Goal: Task Accomplishment & Management: Complete application form

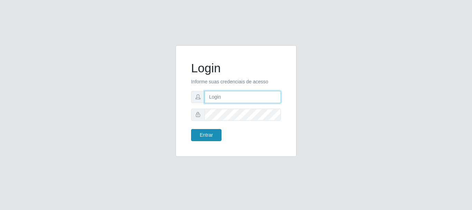
type input "[PERSON_NAME]"
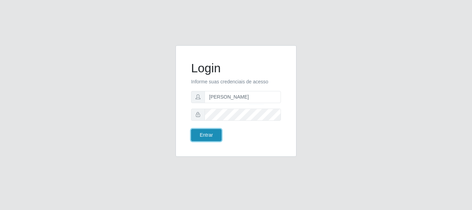
click at [207, 135] on button "Entrar" at bounding box center [206, 135] width 30 height 12
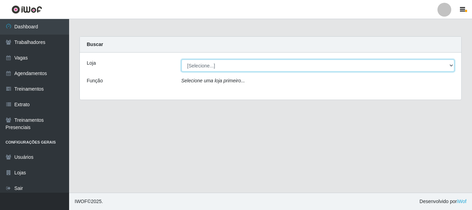
click at [200, 67] on select "[Selecione...] O Cestão - [GEOGRAPHIC_DATA]" at bounding box center [317, 65] width 273 height 12
select select "238"
click at [181, 59] on select "[Selecione...] O Cestão - [GEOGRAPHIC_DATA]" at bounding box center [317, 65] width 273 height 12
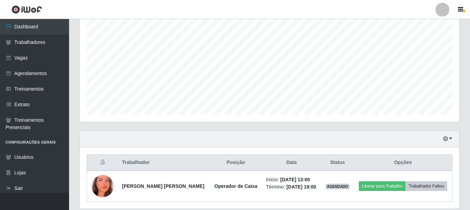
scroll to position [157, 0]
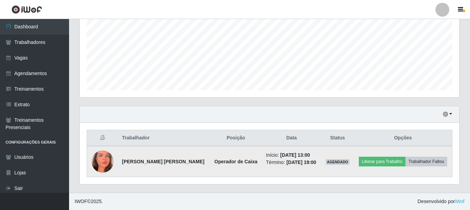
click at [103, 162] on img at bounding box center [103, 161] width 22 height 48
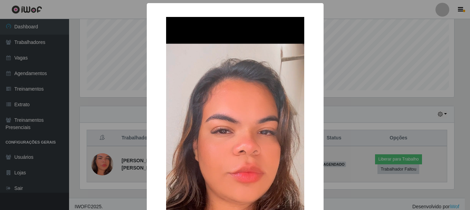
scroll to position [143, 376]
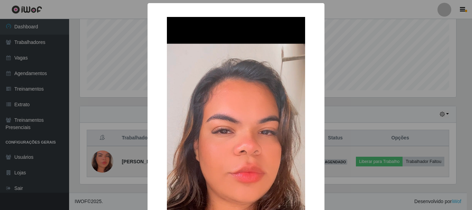
click at [103, 162] on div "× OK Cancel" at bounding box center [236, 105] width 472 height 210
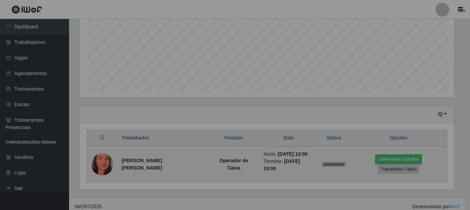
scroll to position [143, 380]
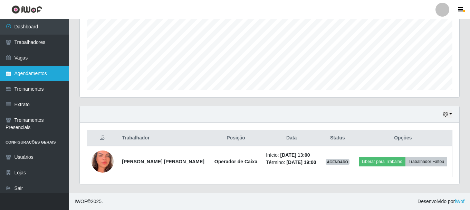
click at [35, 73] on link "Agendamentos" at bounding box center [34, 74] width 69 height 16
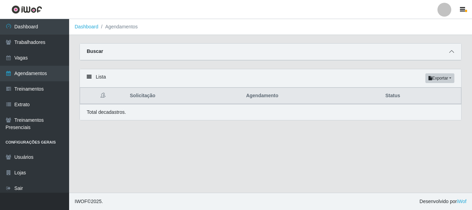
click at [449, 53] on icon at bounding box center [451, 51] width 5 height 5
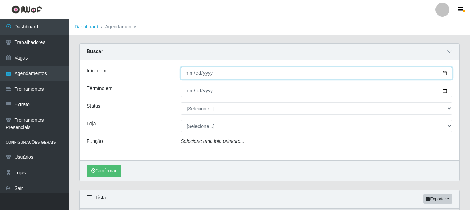
click at [230, 73] on input "Início em" at bounding box center [317, 73] width 272 height 12
type input "[DATE]"
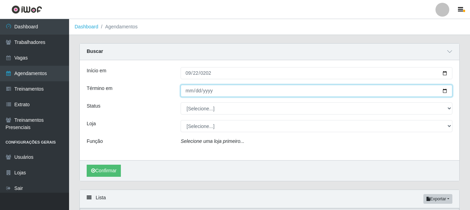
click at [204, 87] on input "Término em" at bounding box center [317, 91] width 272 height 12
type input "[DATE]"
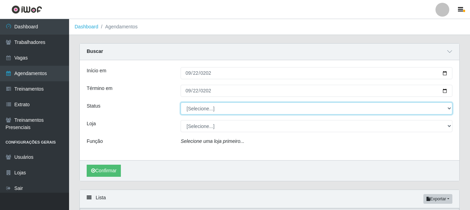
click at [215, 108] on select "[Selecione...] AGENDADO AGUARDANDO LIBERAR EM ANDAMENTO EM REVISÃO FINALIZADO C…" at bounding box center [317, 108] width 272 height 12
select select "AGENDADO"
click at [181, 103] on select "[Selecione...] AGENDADO AGUARDANDO LIBERAR EM ANDAMENTO EM REVISÃO FINALIZADO C…" at bounding box center [317, 108] width 272 height 12
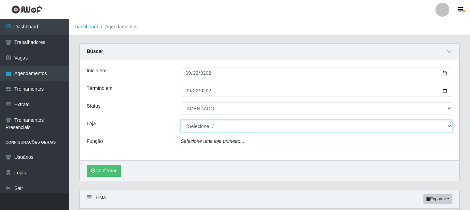
click at [212, 130] on select "[Selecione...] O Cestão - [GEOGRAPHIC_DATA]" at bounding box center [317, 126] width 272 height 12
select select "238"
click at [181, 120] on select "[Selecione...] O Cestão - [GEOGRAPHIC_DATA]" at bounding box center [317, 126] width 272 height 12
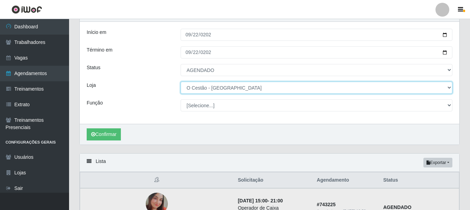
scroll to position [104, 0]
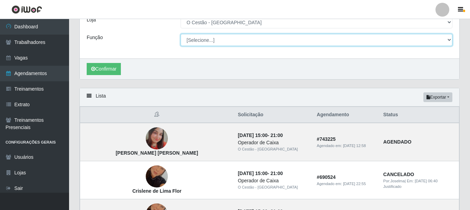
click at [374, 41] on select "[Selecione...] ASG ASG + ASG ++ Auxiliar de Estoque Auxiliar de Estoque + Auxil…" at bounding box center [317, 40] width 272 height 12
select select "22"
click at [181, 34] on select "[Selecione...] ASG ASG + ASG ++ Auxiliar de Estoque Auxiliar de Estoque + Auxil…" at bounding box center [317, 40] width 272 height 12
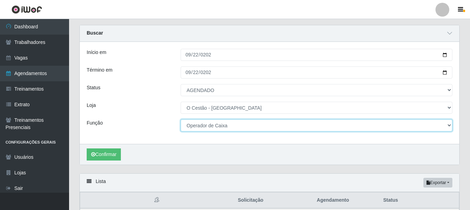
scroll to position [0, 0]
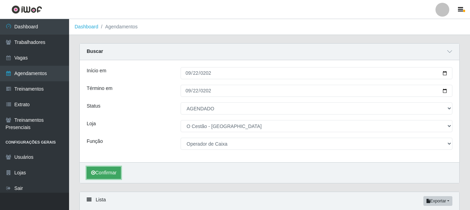
click at [117, 170] on button "Confirmar" at bounding box center [104, 172] width 34 height 12
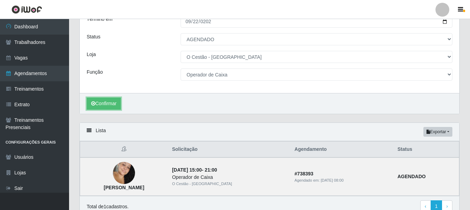
scroll to position [102, 0]
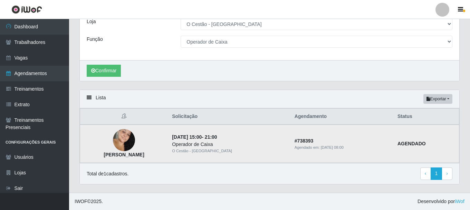
click at [129, 141] on img at bounding box center [124, 140] width 22 height 34
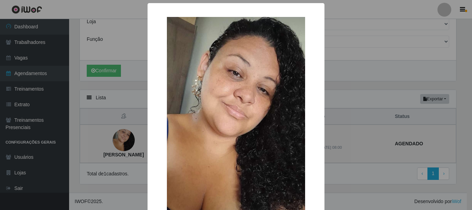
click at [129, 141] on div "× [PERSON_NAME] OK Cancel" at bounding box center [236, 105] width 472 height 210
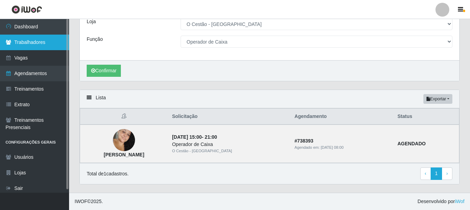
click at [35, 42] on link "Trabalhadores" at bounding box center [34, 43] width 69 height 16
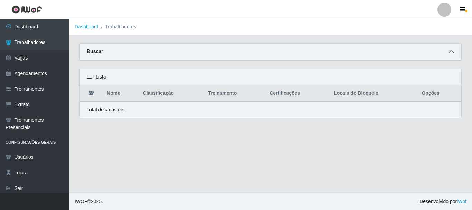
click at [451, 54] on icon at bounding box center [451, 51] width 5 height 5
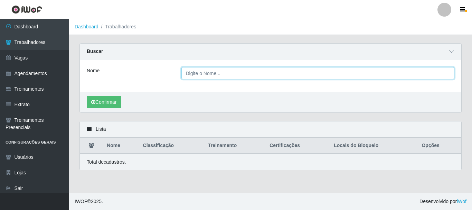
click at [224, 72] on input "Nome" at bounding box center [317, 73] width 273 height 12
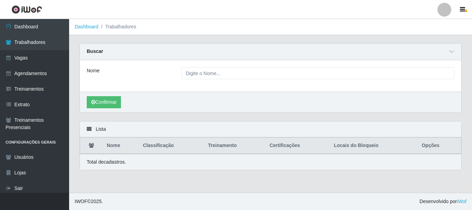
click at [153, 65] on div "Nome" at bounding box center [270, 75] width 381 height 31
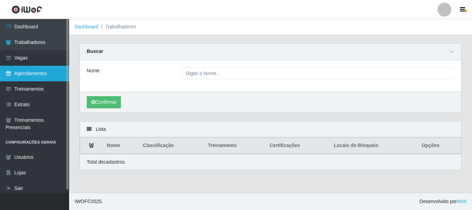
click at [22, 71] on link "Agendamentos" at bounding box center [34, 74] width 69 height 16
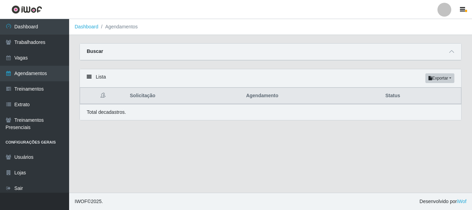
drag, startPoint x: 114, startPoint y: 48, endPoint x: 123, endPoint y: 52, distance: 9.3
click at [115, 48] on div "Buscar" at bounding box center [270, 52] width 381 height 17
click at [449, 54] on icon at bounding box center [451, 51] width 5 height 5
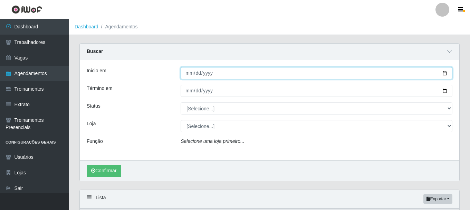
click at [186, 75] on input "Início em" at bounding box center [317, 73] width 272 height 12
type input "[DATE]"
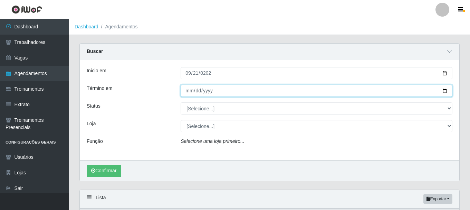
click at [194, 86] on input "Término em" at bounding box center [317, 91] width 272 height 12
type input "[DATE]"
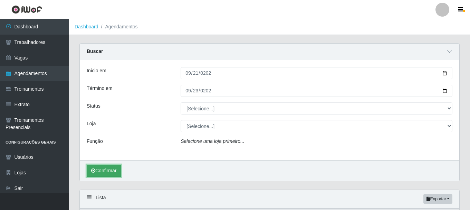
click at [95, 171] on icon "submit" at bounding box center [93, 170] width 4 height 5
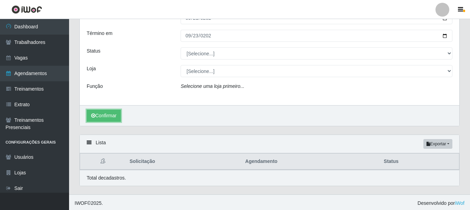
scroll to position [57, 0]
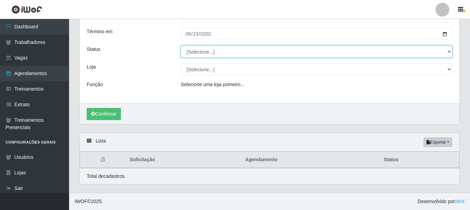
click at [232, 47] on select "[Selecione...] AGENDADO AGUARDANDO LIBERAR EM ANDAMENTO EM REVISÃO FINALIZADO C…" at bounding box center [317, 52] width 272 height 12
select select "AGENDADO"
click at [181, 46] on select "[Selecione...] AGENDADO AGUARDANDO LIBERAR EM ANDAMENTO EM REVISÃO FINALIZADO C…" at bounding box center [317, 52] width 272 height 12
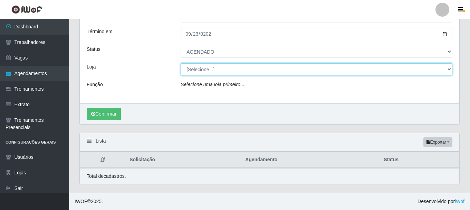
click at [212, 67] on select "[Selecione...] O Cestão - [GEOGRAPHIC_DATA]" at bounding box center [317, 69] width 272 height 12
select select "238"
click at [181, 63] on select "[Selecione...] O Cestão - [GEOGRAPHIC_DATA]" at bounding box center [317, 69] width 272 height 12
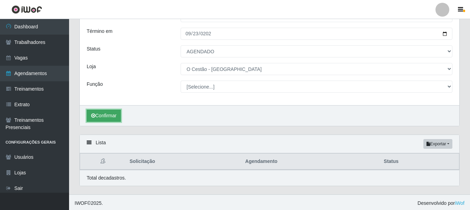
click at [117, 117] on button "Confirmar" at bounding box center [104, 115] width 34 height 12
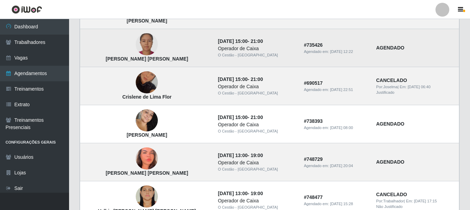
scroll to position [335, 0]
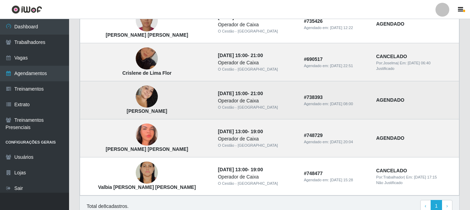
click at [379, 100] on strong "AGENDADO" at bounding box center [390, 100] width 28 height 6
click at [338, 102] on time "[DATE] 08:00" at bounding box center [341, 104] width 23 height 4
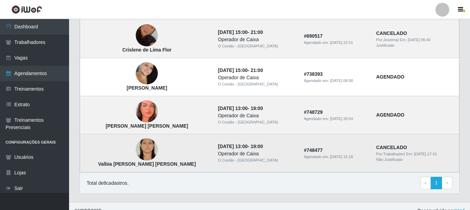
scroll to position [368, 0]
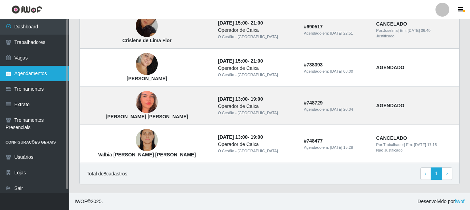
click at [27, 79] on link "Agendamentos" at bounding box center [34, 74] width 69 height 16
select select "[Selecione...]"
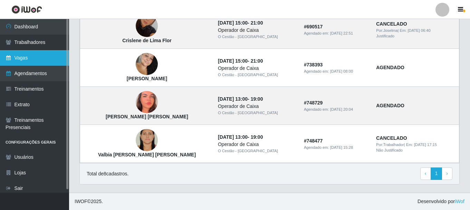
click at [28, 62] on link "Vagas" at bounding box center [34, 58] width 69 height 16
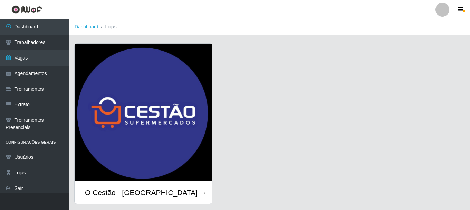
click at [112, 191] on div "O Cestão - [GEOGRAPHIC_DATA]" at bounding box center [141, 192] width 113 height 9
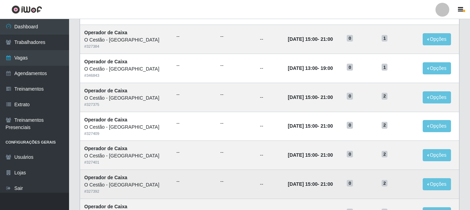
scroll to position [238, 0]
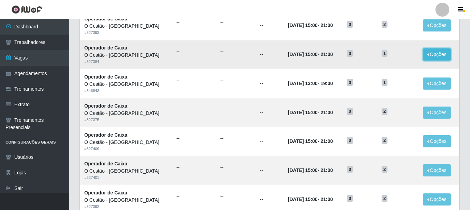
click at [424, 52] on button "Opções" at bounding box center [437, 54] width 28 height 12
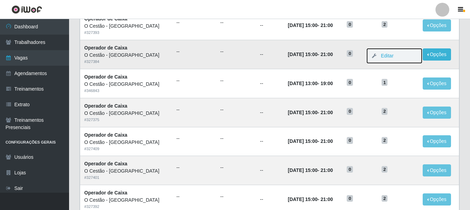
click at [403, 56] on button "Editar" at bounding box center [394, 56] width 55 height 14
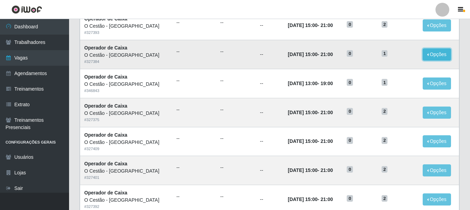
click at [430, 53] on button "Opções" at bounding box center [437, 54] width 28 height 12
click at [384, 58] on link "Editar" at bounding box center [384, 56] width 20 height 6
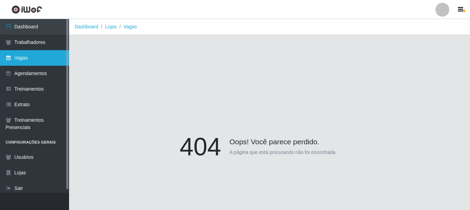
click at [33, 53] on link "Vagas" at bounding box center [34, 58] width 69 height 16
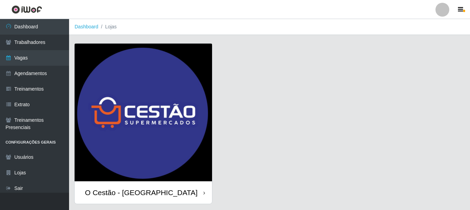
click at [165, 189] on div "O Cestão - [GEOGRAPHIC_DATA]" at bounding box center [143, 192] width 137 height 22
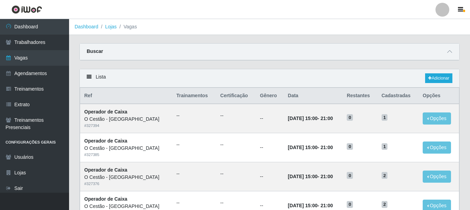
click at [427, 97] on th "Opções" at bounding box center [439, 96] width 41 height 16
click at [440, 118] on button "Opções" at bounding box center [437, 118] width 28 height 12
click at [371, 120] on icon "button" at bounding box center [374, 119] width 7 height 5
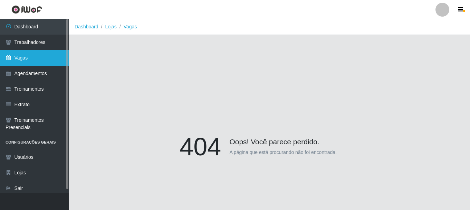
click at [48, 60] on link "Vagas" at bounding box center [34, 58] width 69 height 16
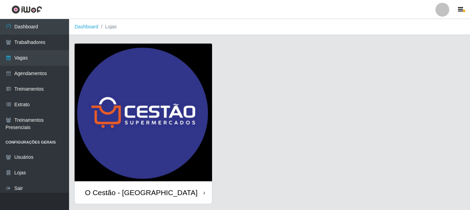
click at [176, 197] on div "O Cestão - [GEOGRAPHIC_DATA]" at bounding box center [143, 192] width 137 height 22
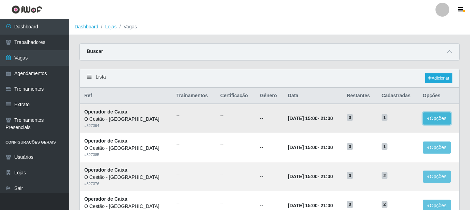
click at [439, 122] on button "Opções" at bounding box center [437, 118] width 28 height 12
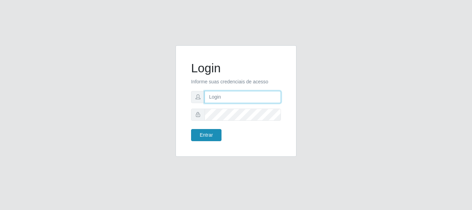
type input "[PERSON_NAME]"
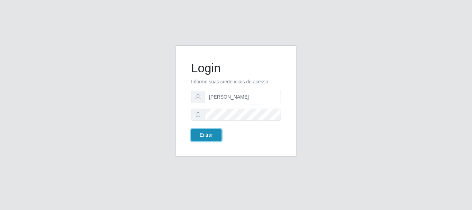
click at [203, 138] on button "Entrar" at bounding box center [206, 135] width 30 height 12
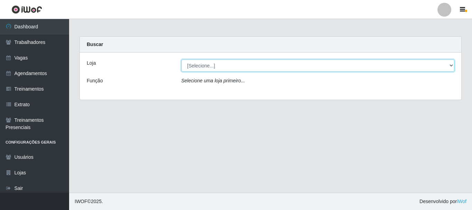
click at [249, 68] on select "[Selecione...] O Cestão - [GEOGRAPHIC_DATA]" at bounding box center [317, 65] width 273 height 12
select select "238"
click at [181, 59] on select "[Selecione...] O Cestão - [GEOGRAPHIC_DATA]" at bounding box center [317, 65] width 273 height 12
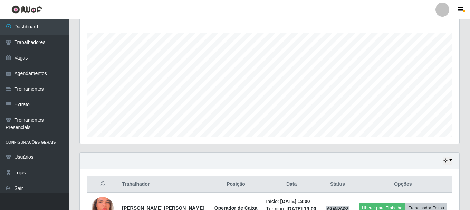
scroll to position [157, 0]
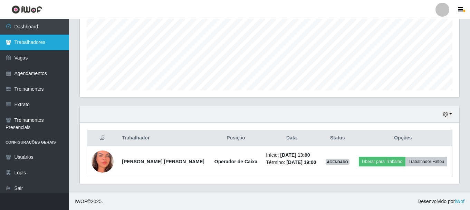
click at [15, 44] on link "Trabalhadores" at bounding box center [34, 43] width 69 height 16
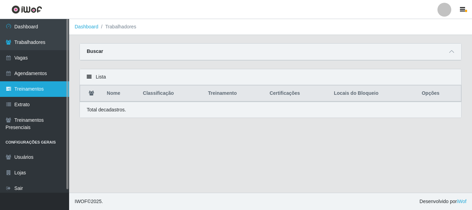
click at [35, 94] on link "Treinamentos" at bounding box center [34, 89] width 69 height 16
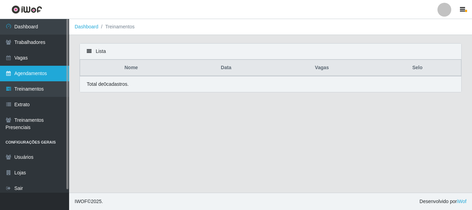
click at [36, 74] on link "Agendamentos" at bounding box center [34, 74] width 69 height 16
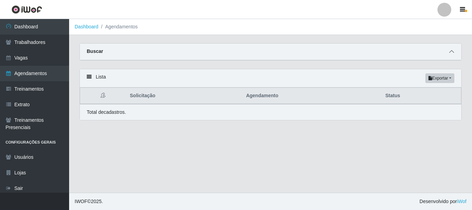
click at [452, 54] on icon at bounding box center [451, 51] width 5 height 5
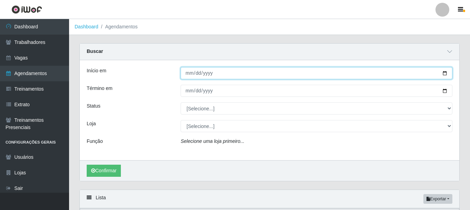
click at [197, 77] on input "Início em" at bounding box center [317, 73] width 272 height 12
type input "202025-09-21"
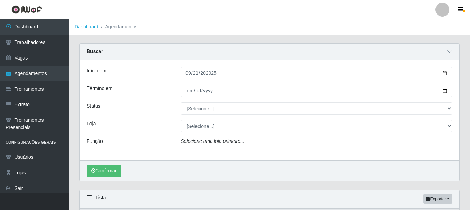
click at [329, 166] on div "Confirmar" at bounding box center [270, 170] width 380 height 21
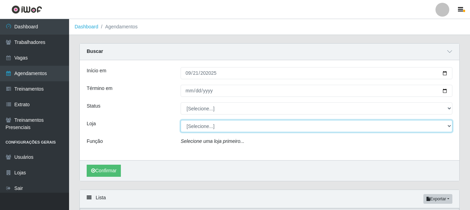
click at [234, 127] on select "[Selecione...] O Cestão - [GEOGRAPHIC_DATA]" at bounding box center [317, 126] width 272 height 12
select select "238"
click at [181, 120] on select "[Selecione...] O Cestão - [GEOGRAPHIC_DATA]" at bounding box center [317, 126] width 272 height 12
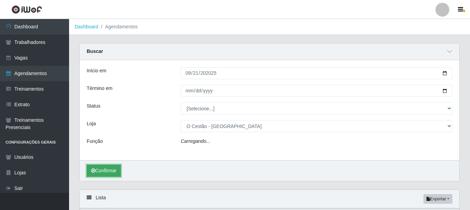
click at [113, 171] on button "Confirmar" at bounding box center [104, 170] width 34 height 12
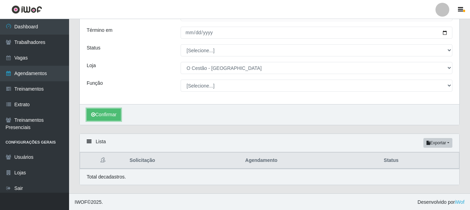
scroll to position [59, 0]
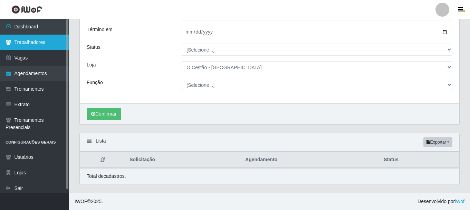
click at [48, 41] on link "Trabalhadores" at bounding box center [34, 43] width 69 height 16
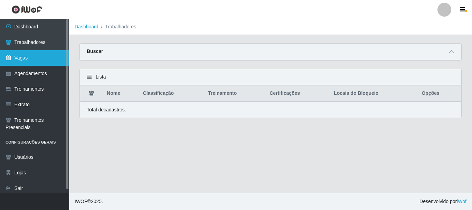
click at [35, 57] on link "Vagas" at bounding box center [34, 58] width 69 height 16
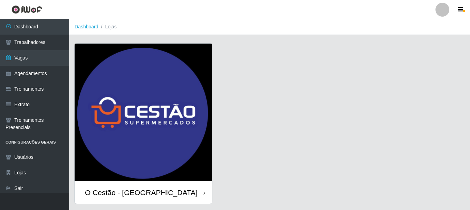
click at [118, 190] on div "O Cestão - [GEOGRAPHIC_DATA]" at bounding box center [141, 192] width 113 height 9
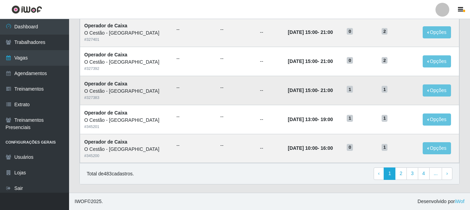
scroll to position [376, 0]
click at [400, 177] on link "2" at bounding box center [401, 173] width 12 height 12
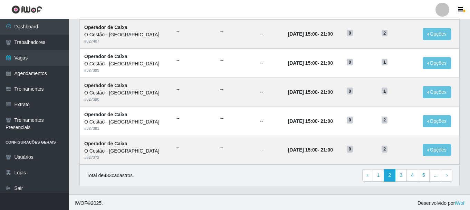
scroll to position [376, 0]
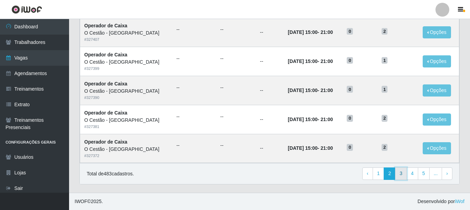
click at [400, 177] on link "3" at bounding box center [401, 173] width 12 height 12
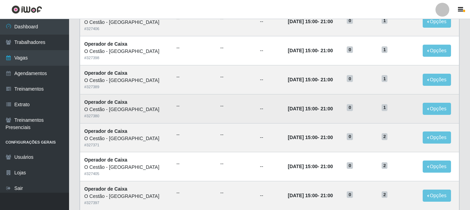
scroll to position [138, 0]
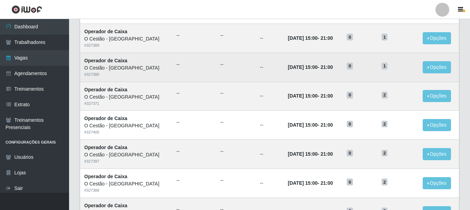
click at [382, 66] on span "1" at bounding box center [385, 66] width 6 height 7
click at [382, 69] on span "1" at bounding box center [385, 66] width 6 height 7
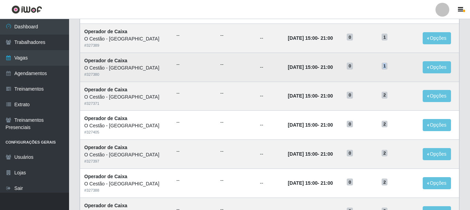
click at [382, 69] on span "1" at bounding box center [385, 66] width 6 height 7
click at [382, 67] on span "1" at bounding box center [385, 66] width 6 height 7
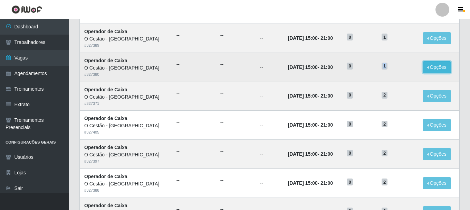
click at [433, 67] on button "Opções" at bounding box center [437, 67] width 28 height 12
click at [385, 69] on link "Editar" at bounding box center [384, 69] width 20 height 6
